Goal: Task Accomplishment & Management: Complete application form

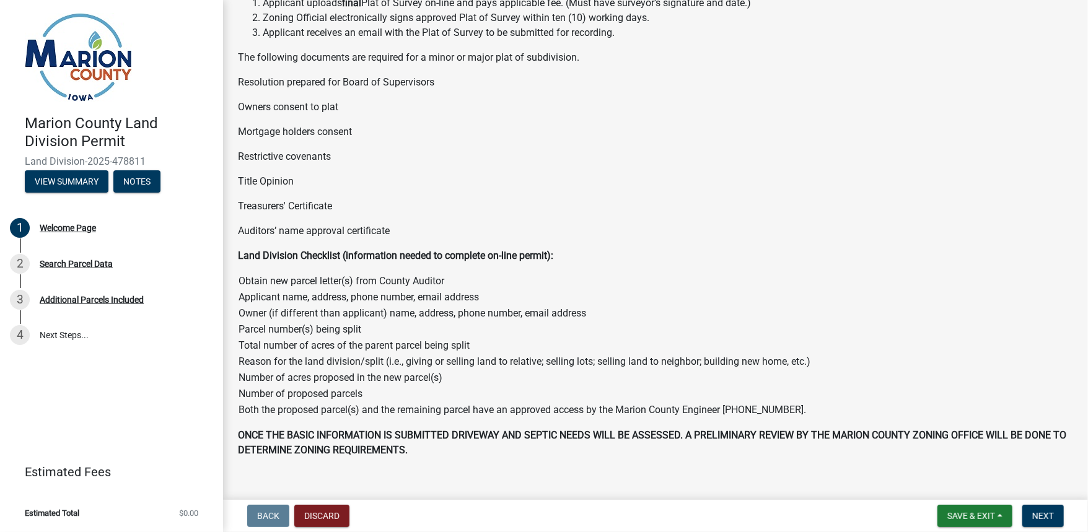
scroll to position [463, 0]
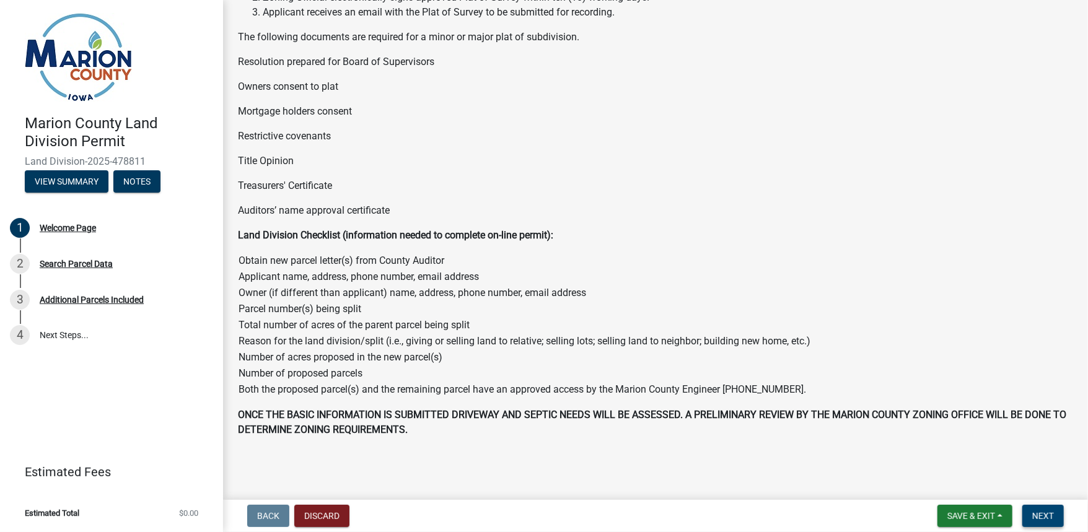
click at [1047, 515] on span "Next" at bounding box center [1043, 516] width 22 height 10
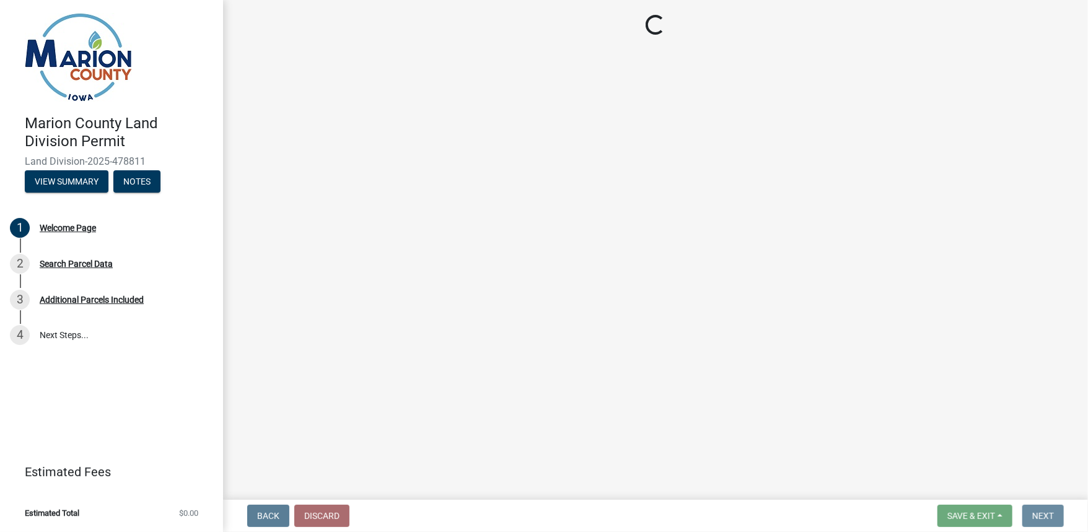
scroll to position [0, 0]
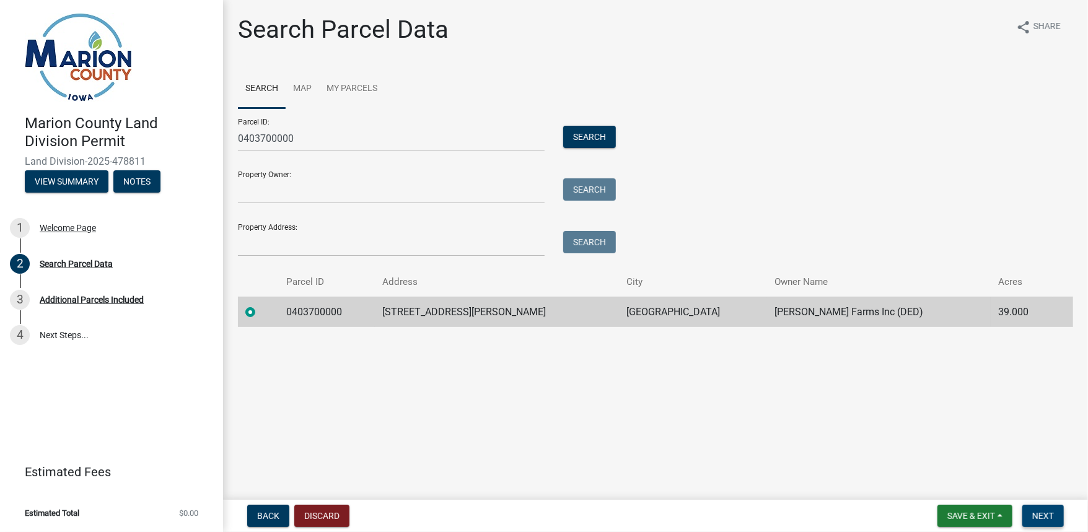
drag, startPoint x: 1044, startPoint y: 515, endPoint x: 1020, endPoint y: 500, distance: 27.5
click at [1044, 515] on span "Next" at bounding box center [1043, 516] width 22 height 10
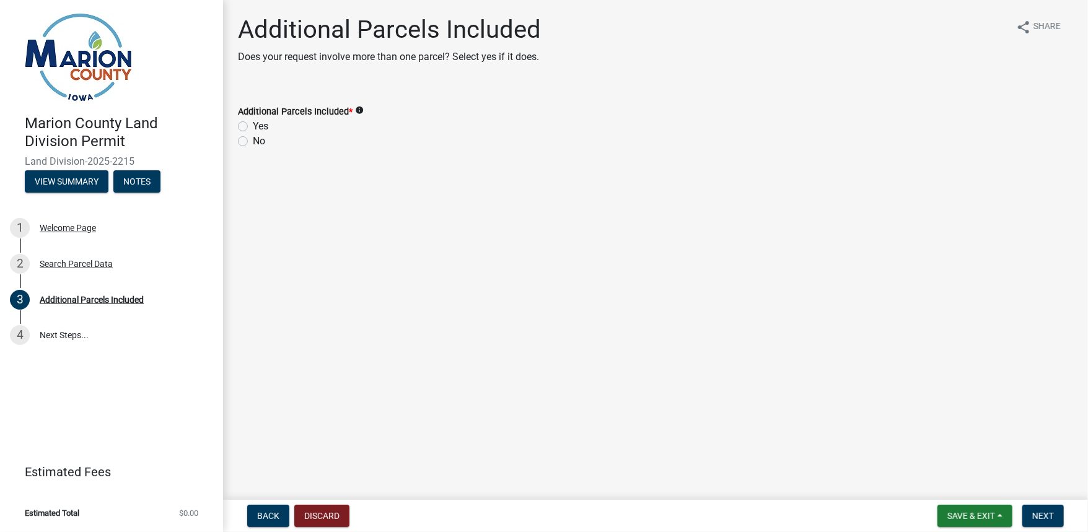
click at [253, 143] on label "No" at bounding box center [259, 141] width 12 height 15
click at [253, 142] on input "No" at bounding box center [257, 138] width 8 height 8
radio input "true"
click at [1038, 514] on span "Next" at bounding box center [1043, 516] width 22 height 10
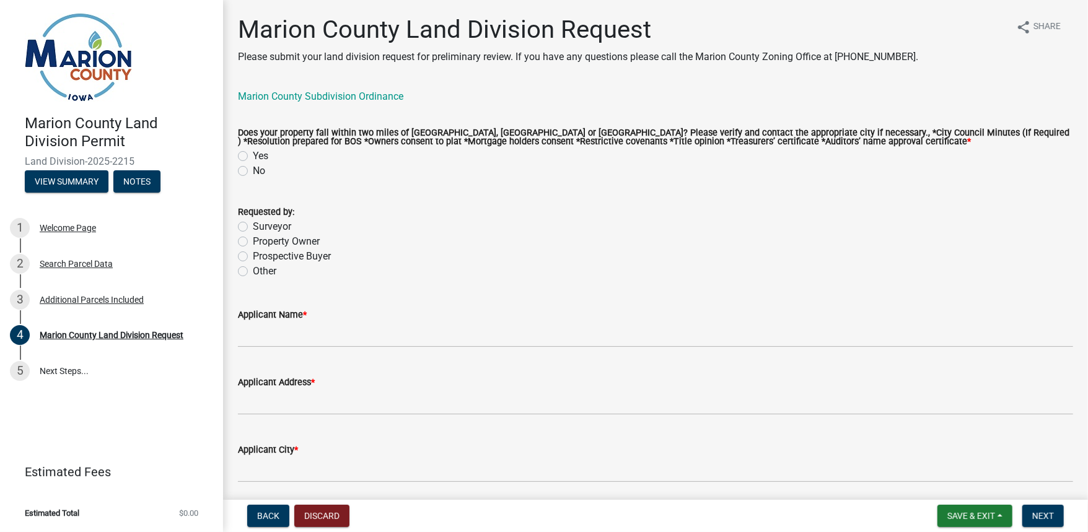
click at [253, 170] on label "No" at bounding box center [259, 171] width 12 height 15
click at [253, 170] on input "No" at bounding box center [257, 168] width 8 height 8
radio input "true"
click at [253, 223] on label "Surveyor" at bounding box center [272, 226] width 38 height 15
click at [253, 223] on input "Surveyor" at bounding box center [257, 223] width 8 height 8
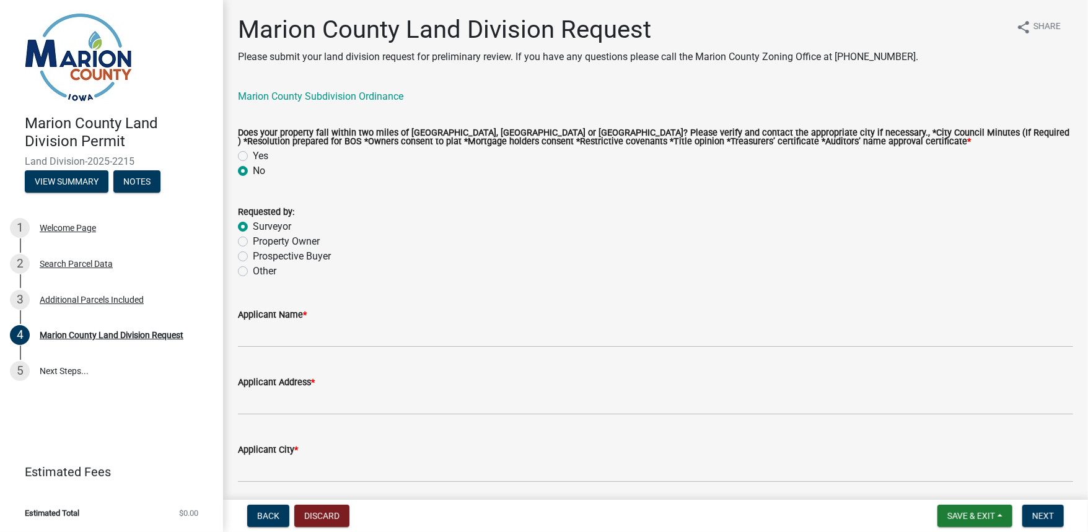
radio input "true"
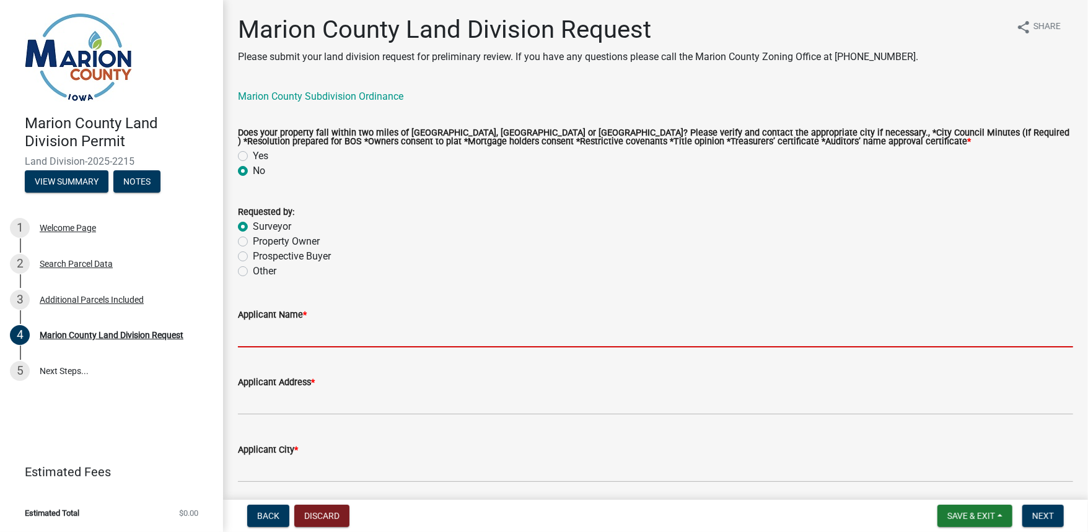
click at [281, 337] on input "Applicant Name *" at bounding box center [655, 334] width 835 height 25
type input "[PERSON_NAME]"
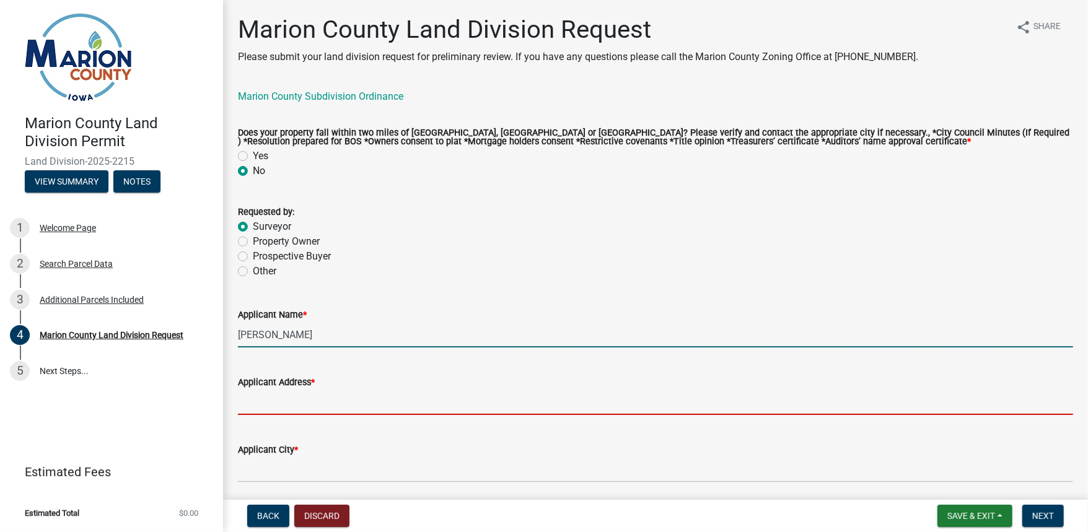
type input "PO Box 451"
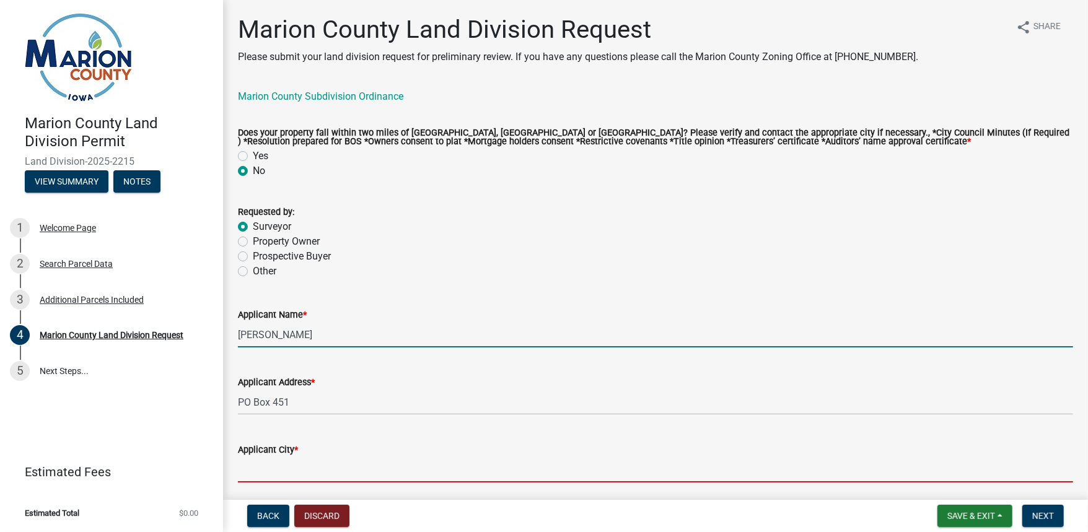
type input "Oskaloosa"
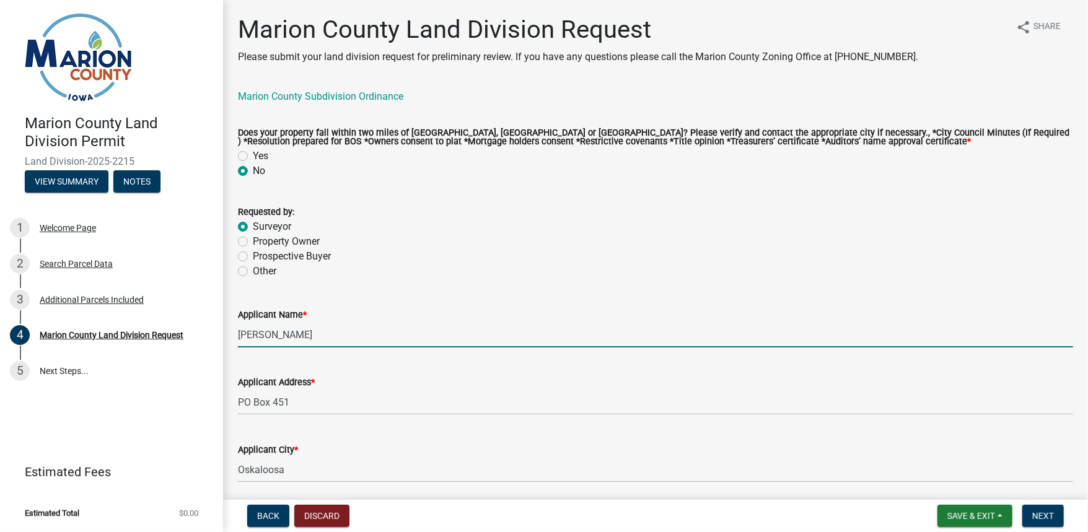
type input "[US_STATE]"
type input "52577"
type input "6412954528"
type input "[EMAIL_ADDRESS][DOMAIN_NAME]"
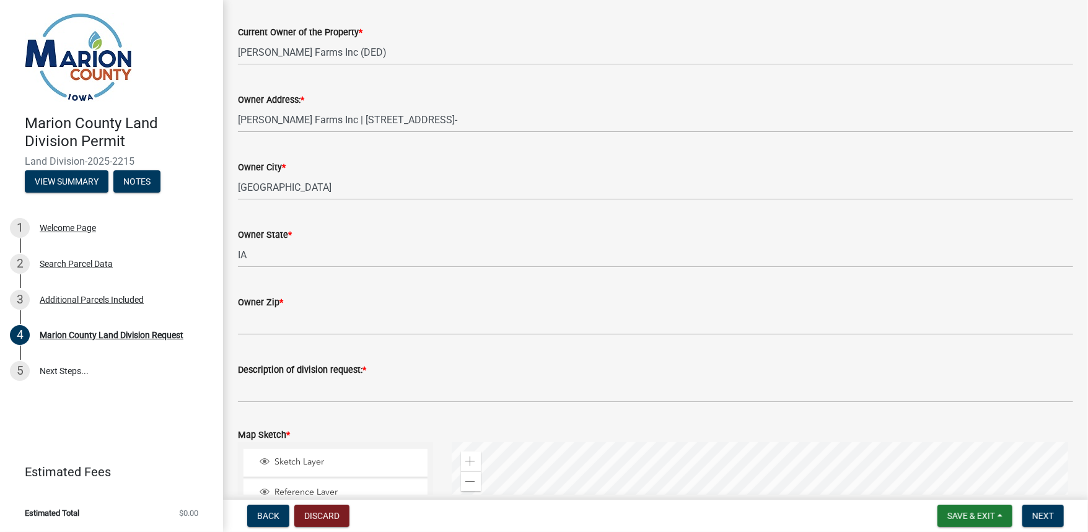
scroll to position [1041, 0]
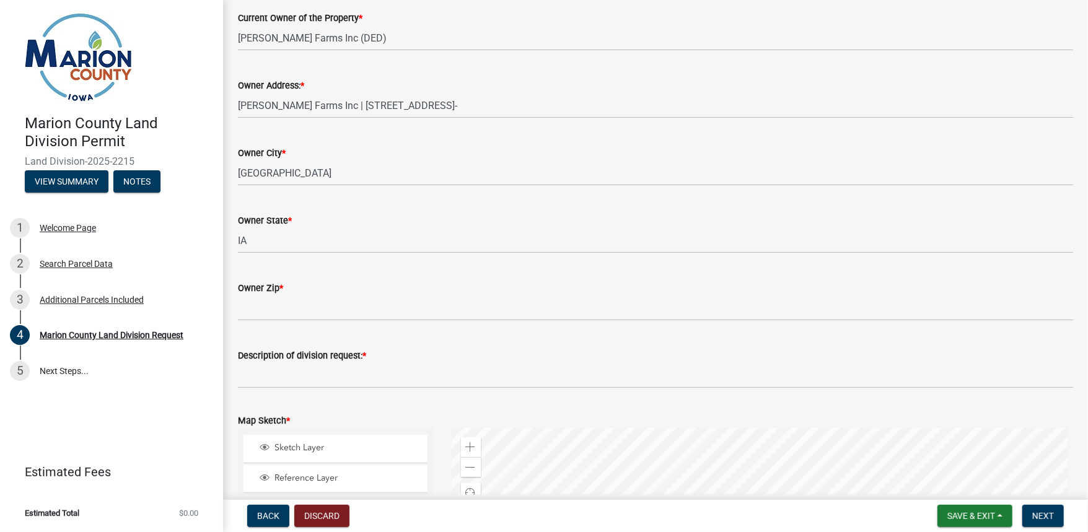
click at [279, 329] on wm-data-entity-input "Owner Zip *" at bounding box center [655, 297] width 835 height 68
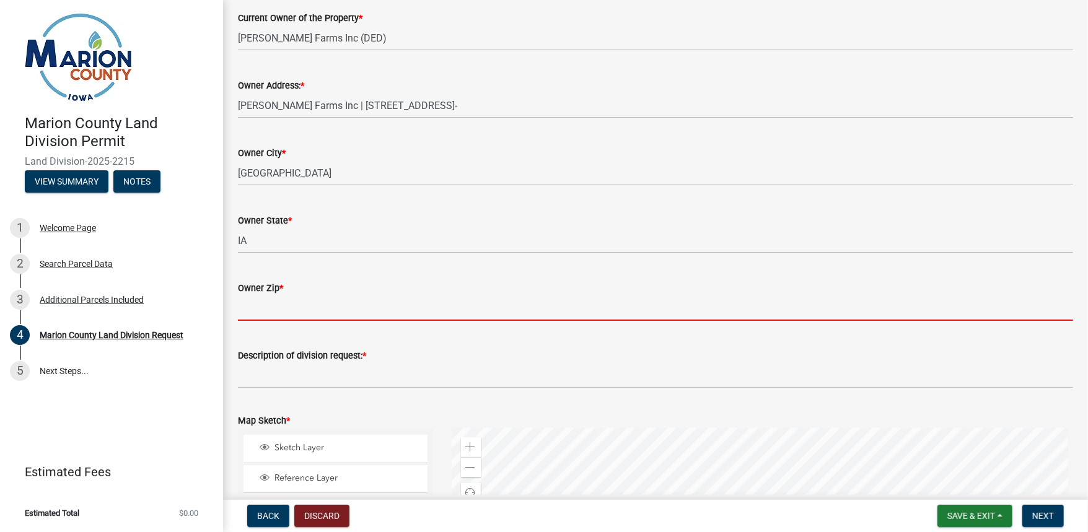
click at [281, 317] on input "Owner Zip *" at bounding box center [655, 307] width 835 height 25
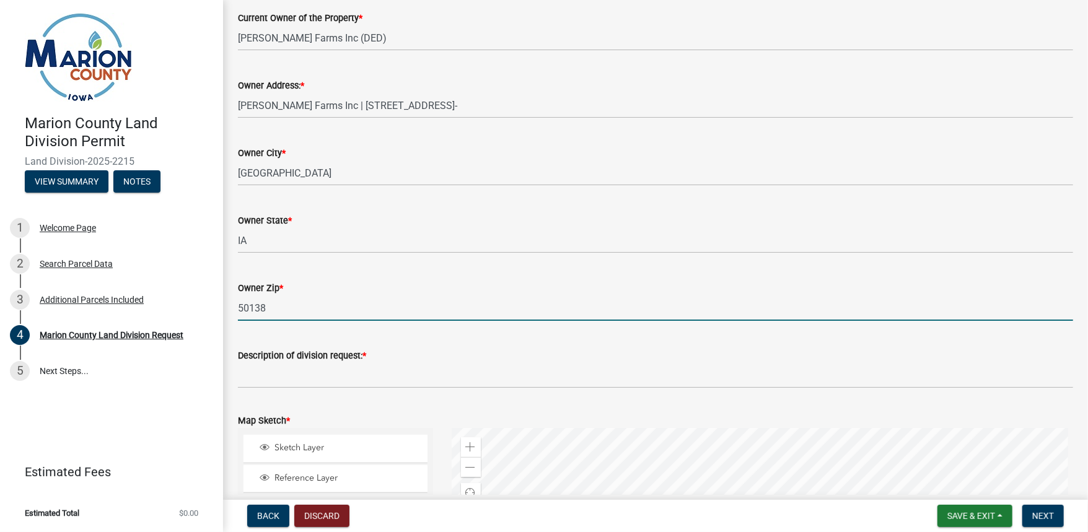
type input "50138"
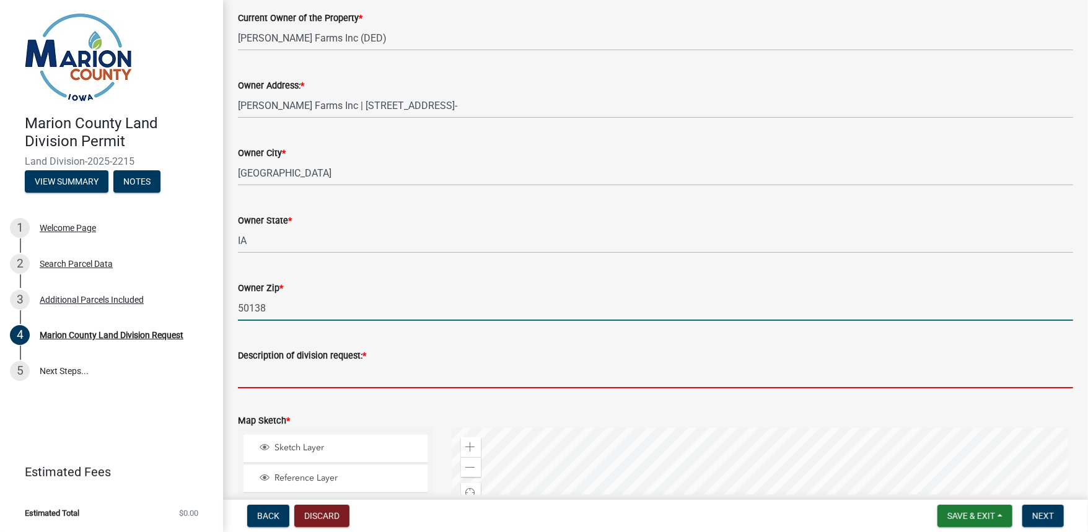
click at [268, 373] on input "Description of division request: *" at bounding box center [655, 375] width 835 height 25
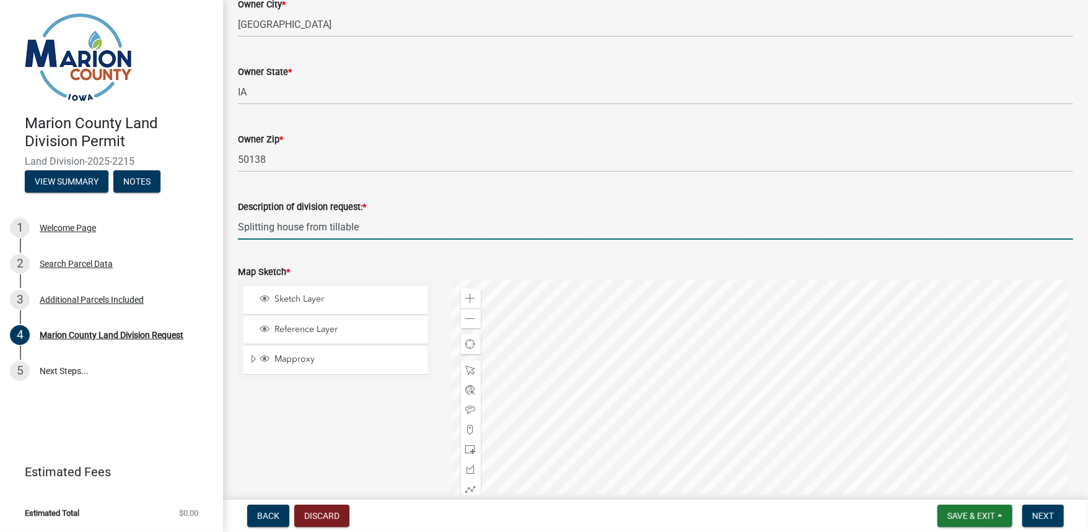
scroll to position [1288, 0]
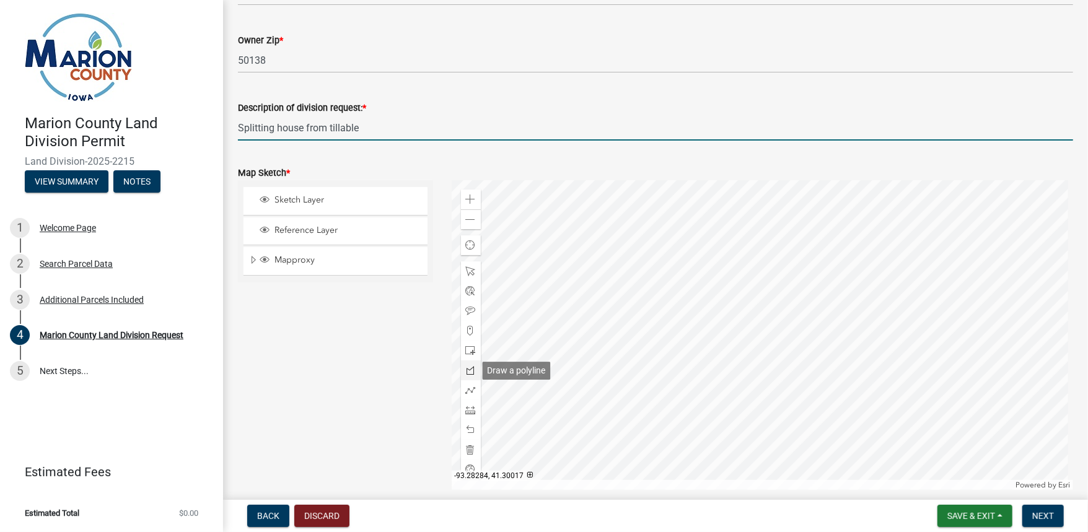
type input "Splitting house from tillable"
click at [469, 369] on span at bounding box center [471, 370] width 10 height 10
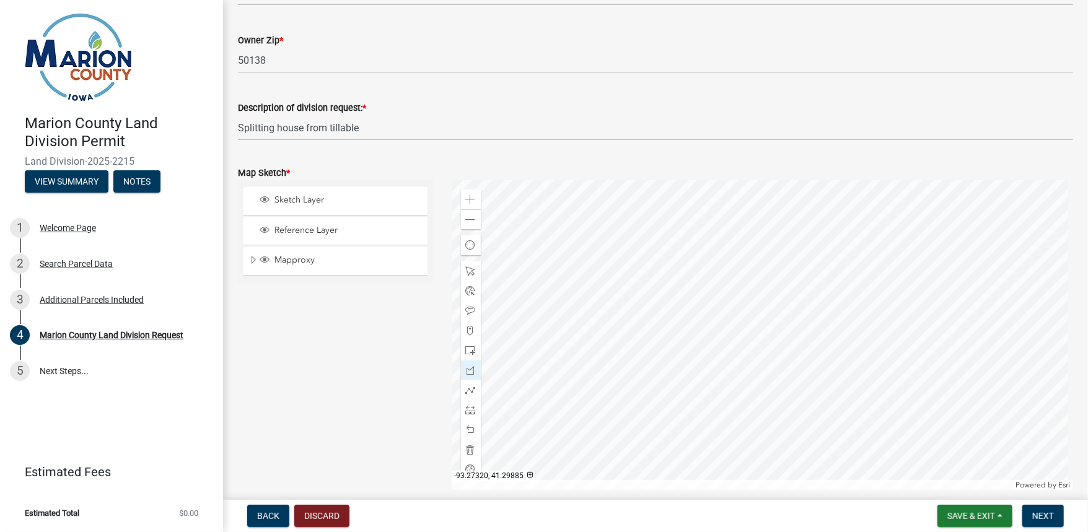
click at [771, 414] on div at bounding box center [763, 335] width 622 height 310
click at [771, 360] on div at bounding box center [763, 335] width 622 height 310
click at [699, 360] on div at bounding box center [763, 335] width 622 height 310
click at [701, 417] on div at bounding box center [763, 335] width 622 height 310
click at [773, 417] on div at bounding box center [763, 335] width 622 height 310
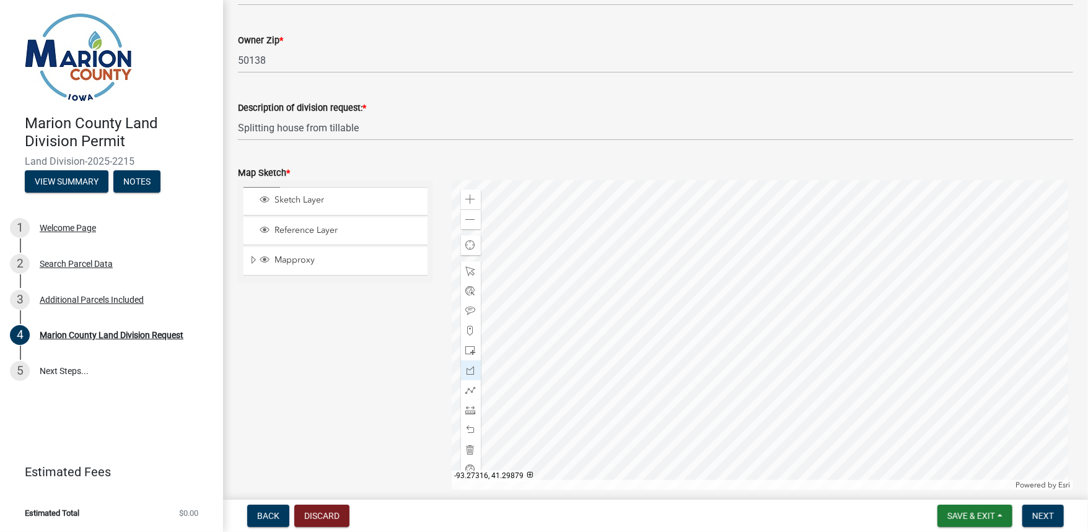
click at [773, 417] on div at bounding box center [763, 335] width 622 height 310
click at [471, 271] on span at bounding box center [471, 271] width 10 height 10
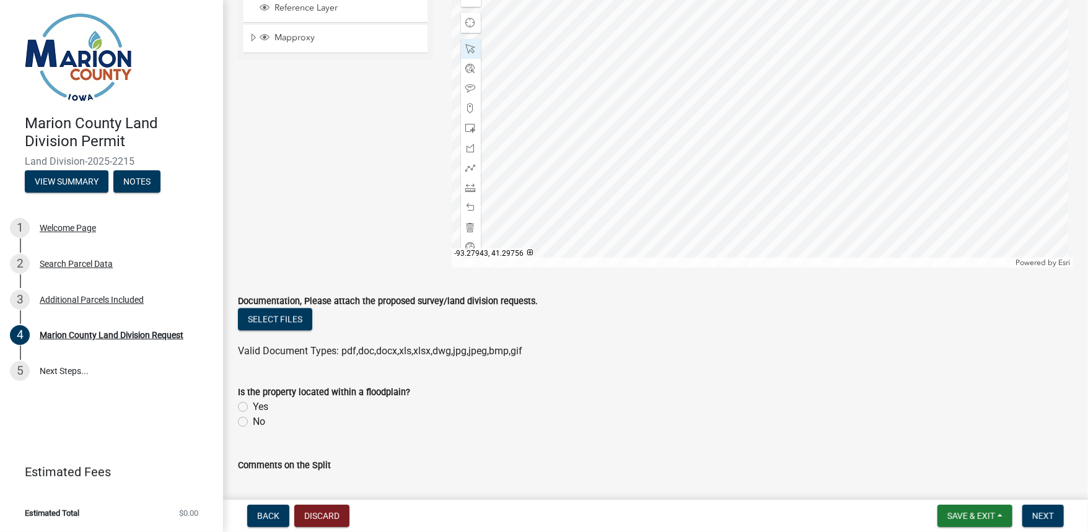
scroll to position [1536, 0]
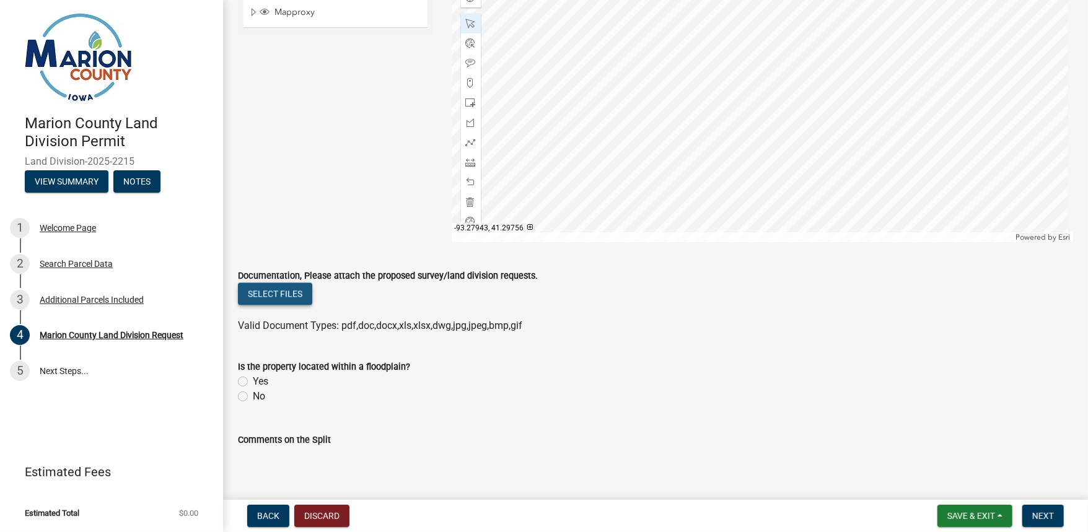
click at [271, 292] on button "Select files" at bounding box center [275, 294] width 74 height 22
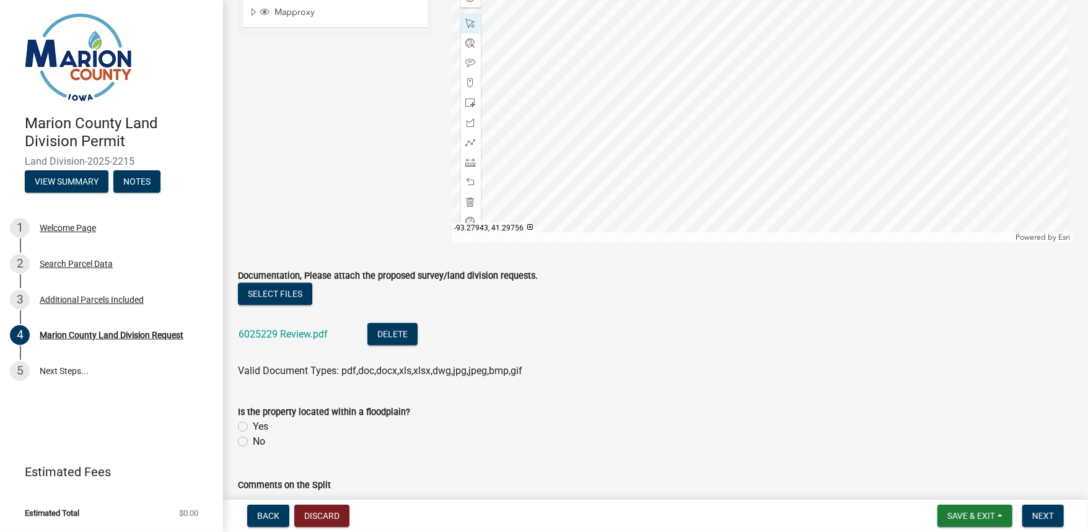
click at [253, 442] on label "No" at bounding box center [259, 441] width 12 height 15
click at [253, 442] on input "No" at bounding box center [257, 438] width 8 height 8
radio input "true"
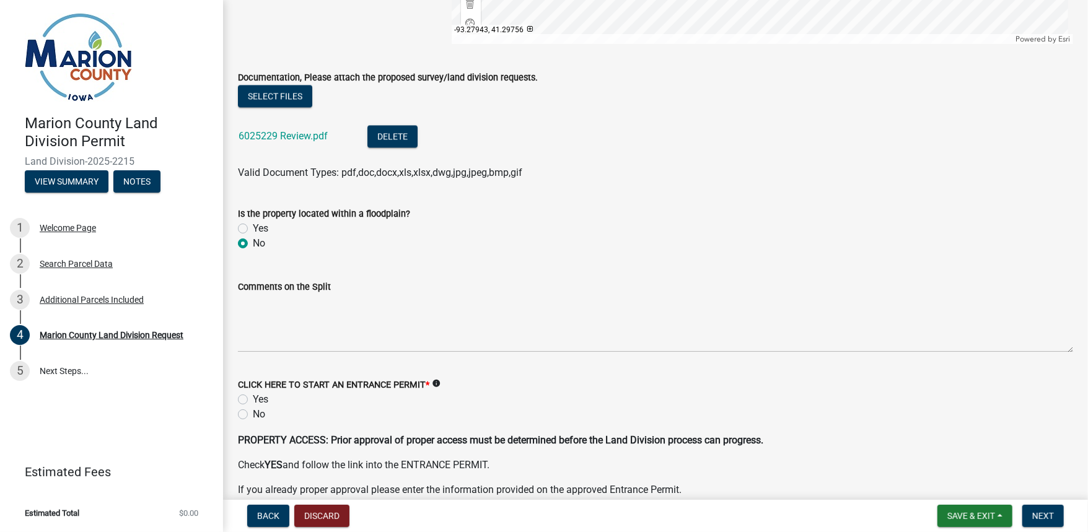
scroll to position [1784, 0]
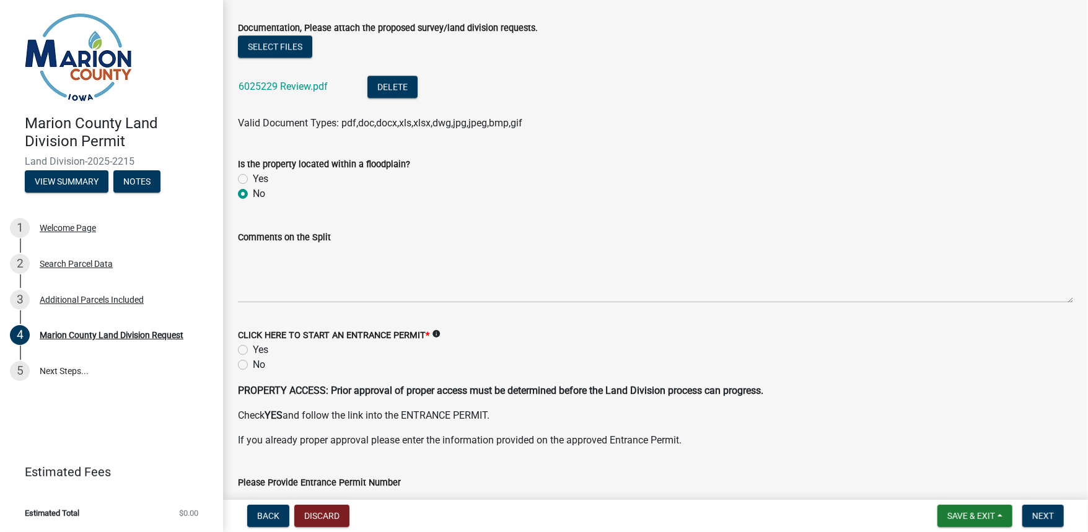
click at [253, 365] on label "No" at bounding box center [259, 364] width 12 height 15
click at [253, 365] on input "No" at bounding box center [257, 361] width 8 height 8
radio input "true"
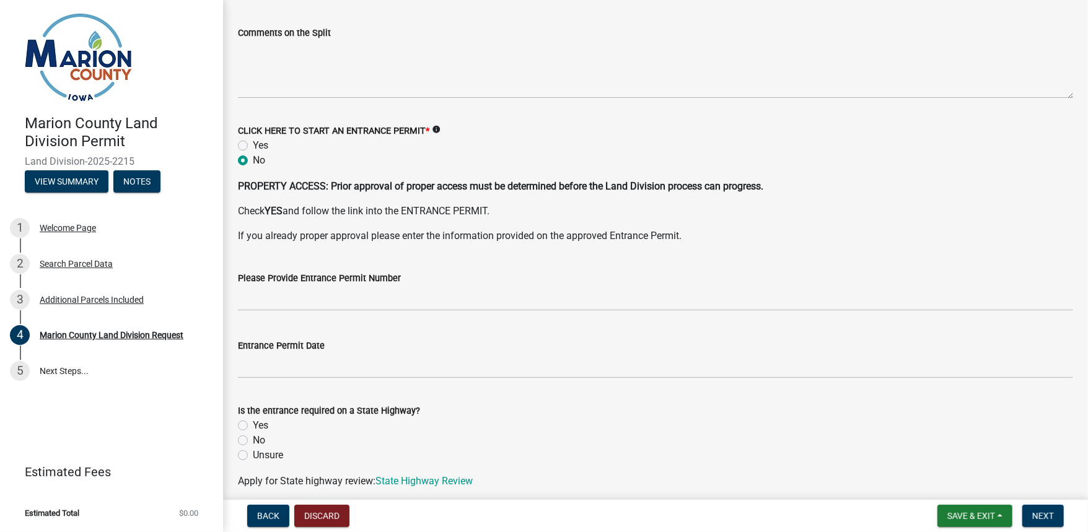
scroll to position [2081, 0]
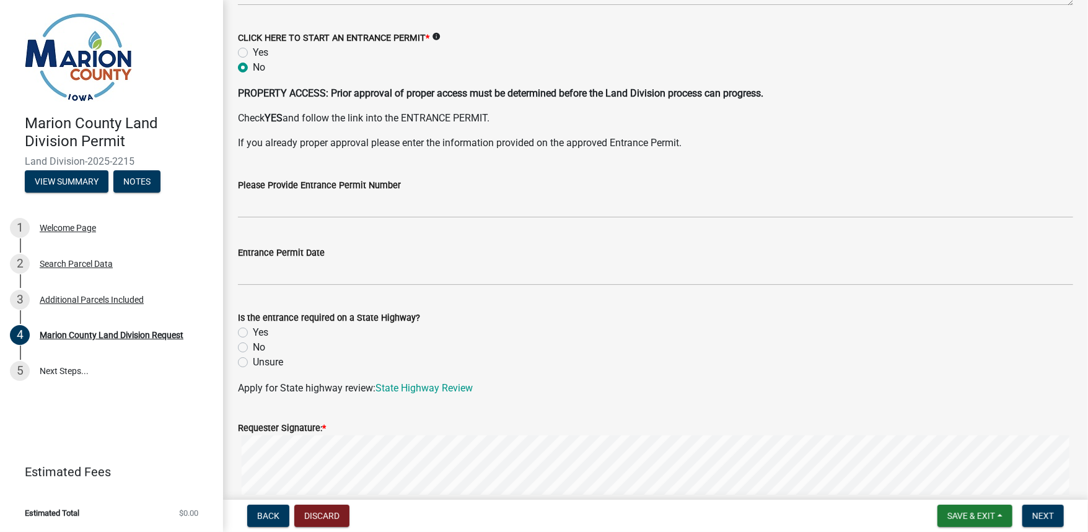
click at [253, 349] on label "No" at bounding box center [259, 347] width 12 height 15
click at [253, 348] on input "No" at bounding box center [257, 344] width 8 height 8
radio input "true"
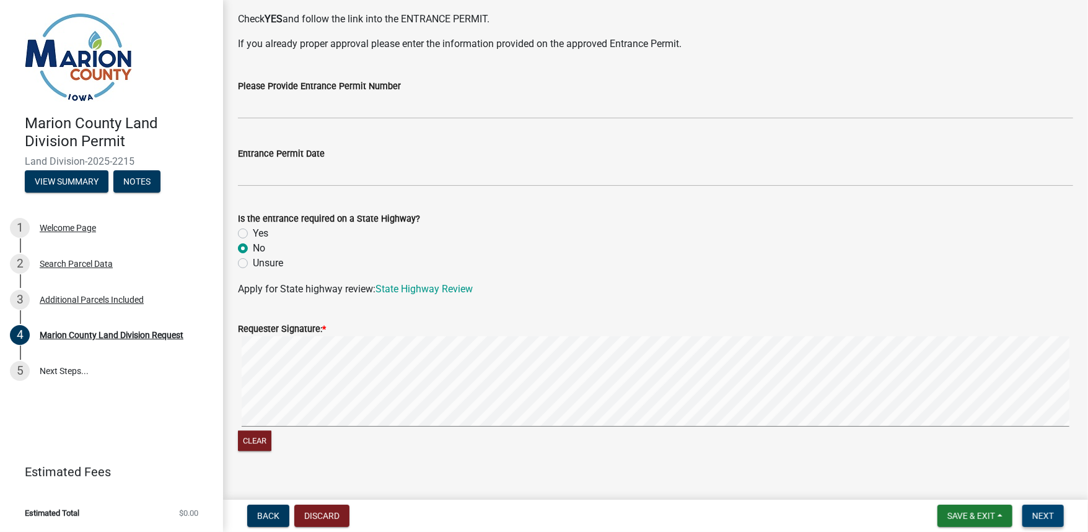
click at [1049, 516] on span "Next" at bounding box center [1043, 516] width 22 height 10
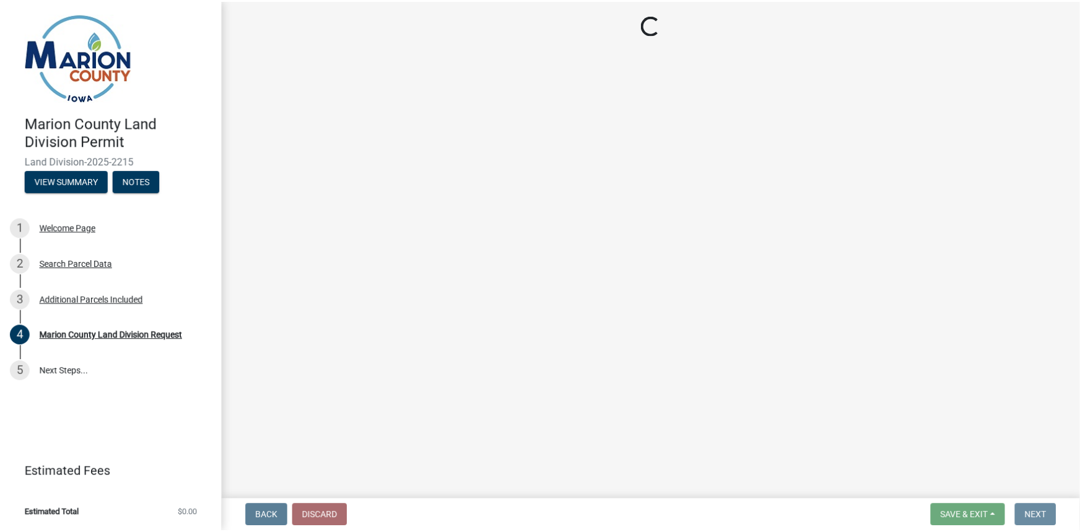
scroll to position [0, 0]
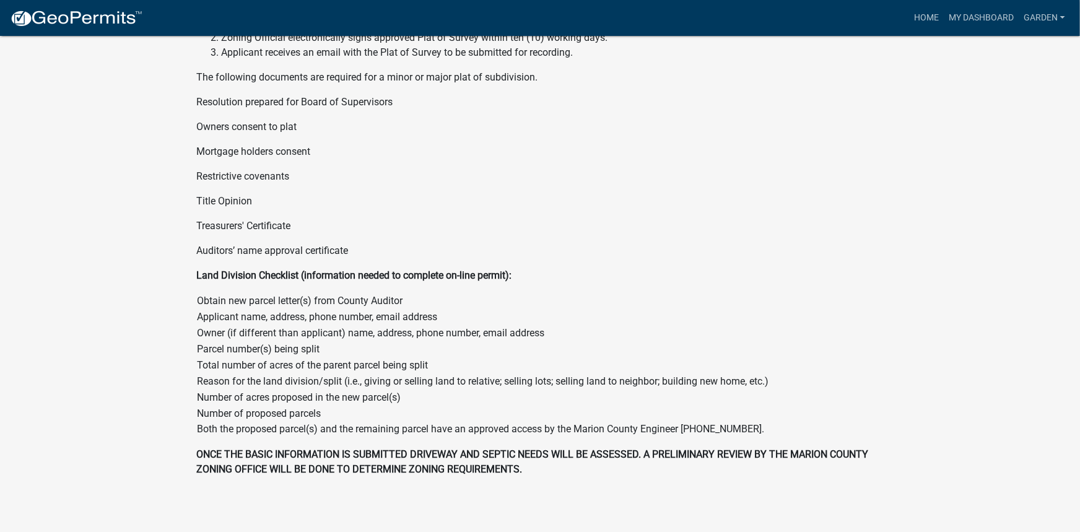
scroll to position [756, 0]
